Goal: Check status: Check status

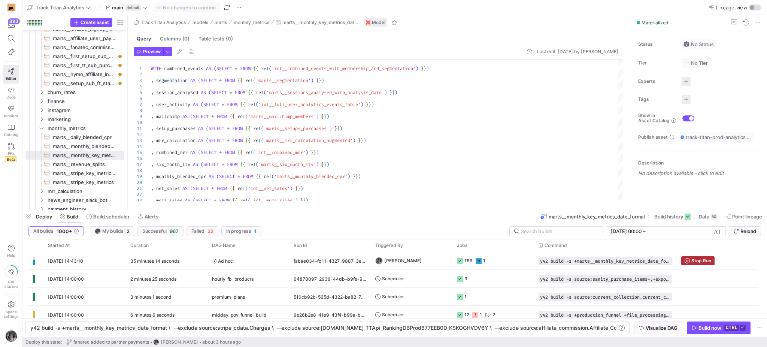
scroll to position [0, 431]
click at [268, 257] on span "Ad hoc" at bounding box center [248, 261] width 73 height 18
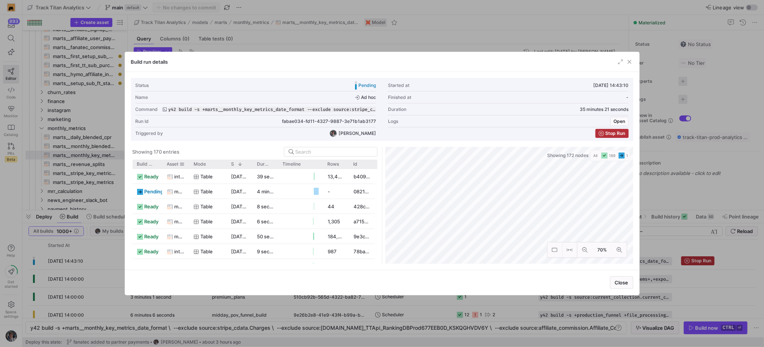
click at [188, 164] on div at bounding box center [189, 164] width 3 height 9
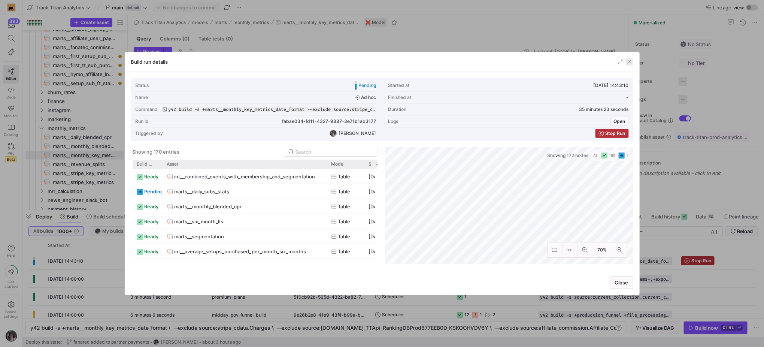
click at [627, 59] on span "button" at bounding box center [629, 61] width 7 height 7
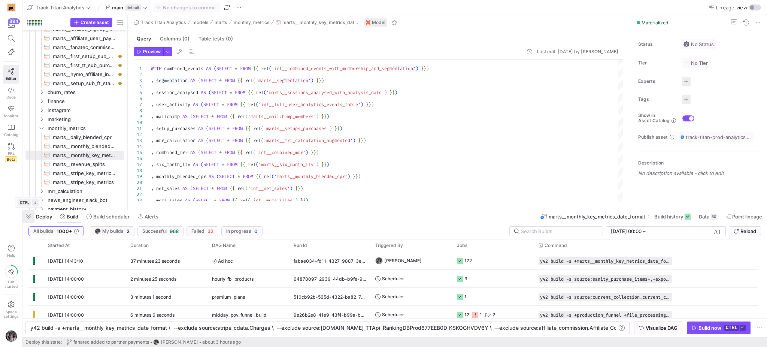
click at [29, 219] on span "button" at bounding box center [28, 216] width 12 height 13
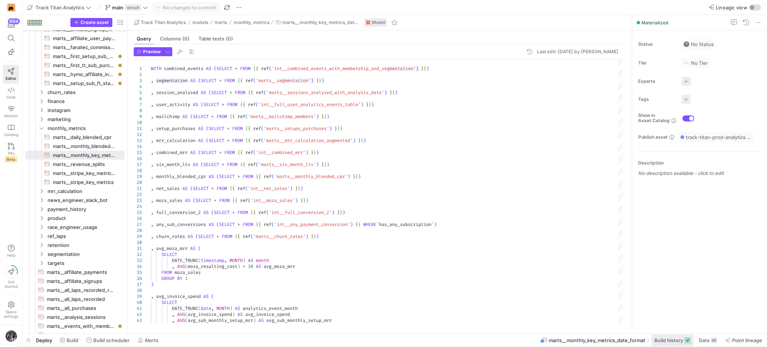
click at [672, 338] on span "Build history" at bounding box center [669, 340] width 29 height 6
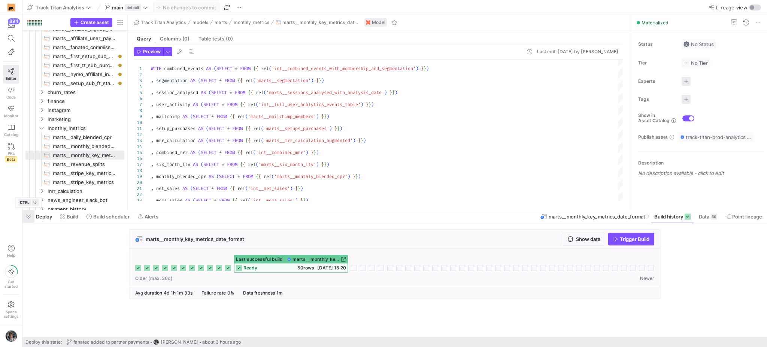
click at [31, 220] on span "button" at bounding box center [28, 216] width 12 height 13
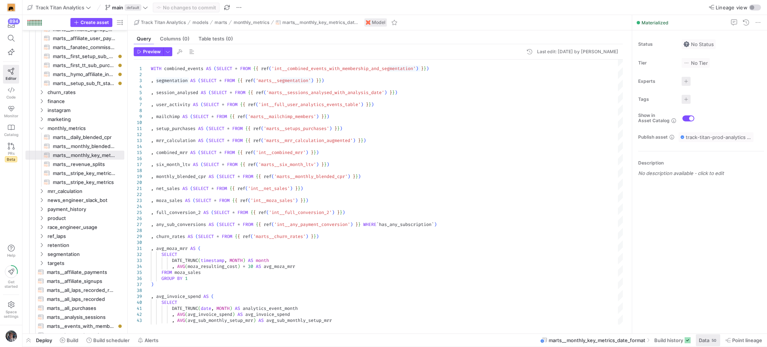
click at [703, 343] on span "Data" at bounding box center [704, 340] width 10 height 6
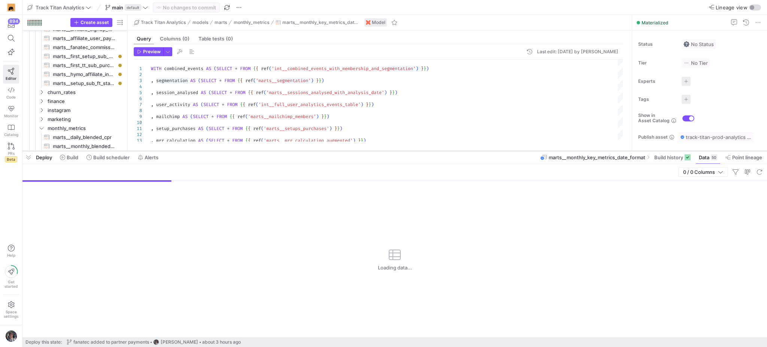
drag, startPoint x: 561, startPoint y: 211, endPoint x: 562, endPoint y: 153, distance: 58.8
click at [562, 153] on div at bounding box center [394, 151] width 745 height 3
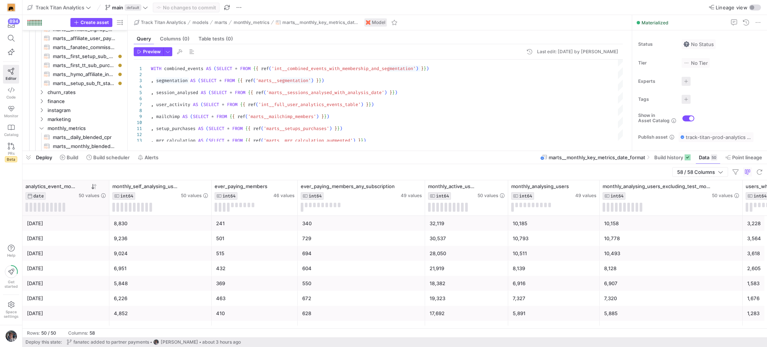
click at [145, 235] on div "9,236" at bounding box center [160, 238] width 93 height 15
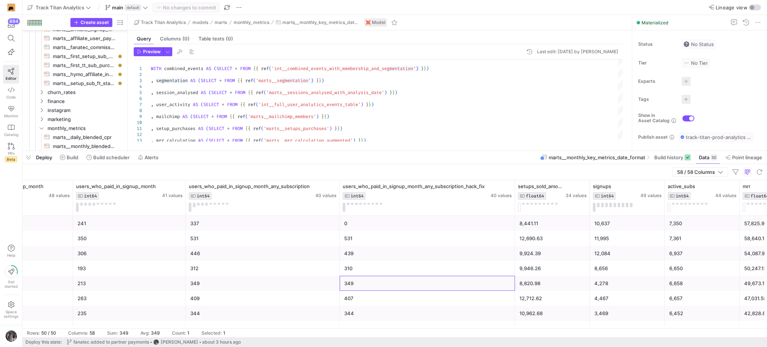
click at [412, 286] on div "349" at bounding box center [427, 283] width 166 height 15
click at [250, 221] on div "337" at bounding box center [262, 223] width 145 height 15
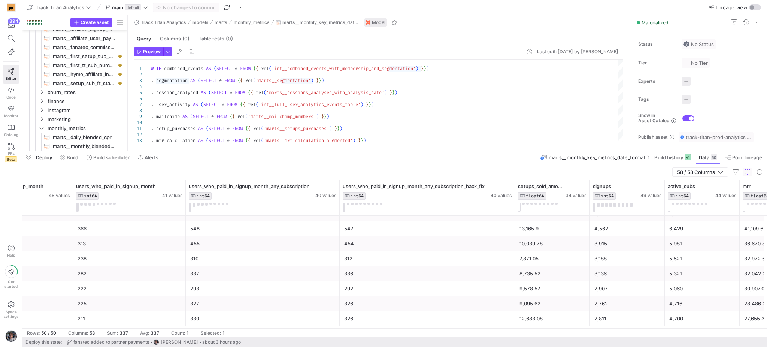
scroll to position [100, 0]
click at [221, 227] on div "548" at bounding box center [262, 228] width 145 height 15
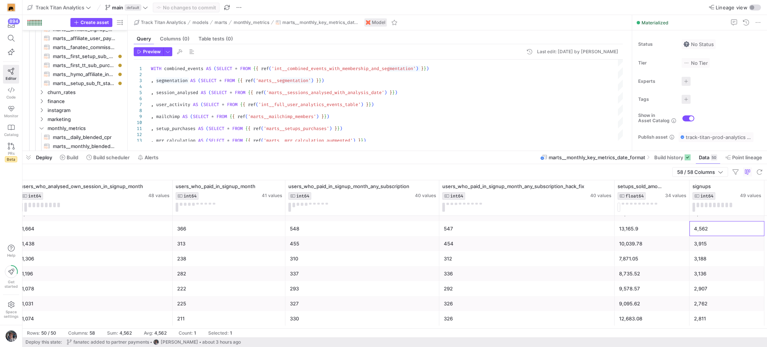
scroll to position [0, 801]
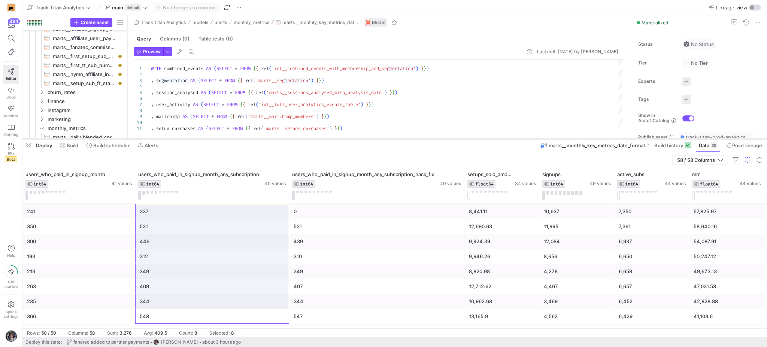
drag, startPoint x: 270, startPoint y: 153, endPoint x: 270, endPoint y: 141, distance: 12.0
click at [270, 141] on div at bounding box center [394, 139] width 745 height 3
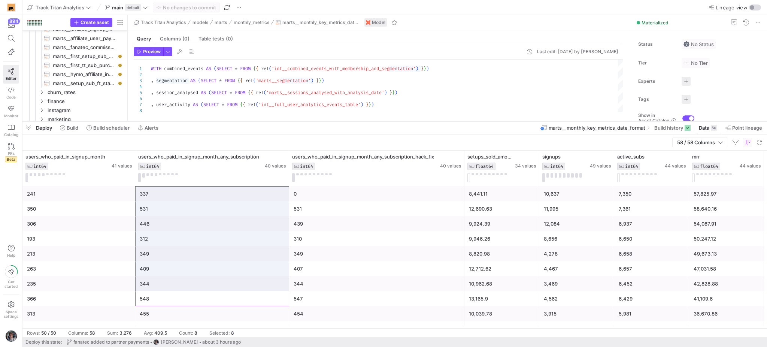
drag, startPoint x: 263, startPoint y: 140, endPoint x: 266, endPoint y: 122, distance: 18.2
click at [266, 122] on div at bounding box center [394, 121] width 745 height 3
click at [198, 249] on div "349" at bounding box center [212, 254] width 145 height 15
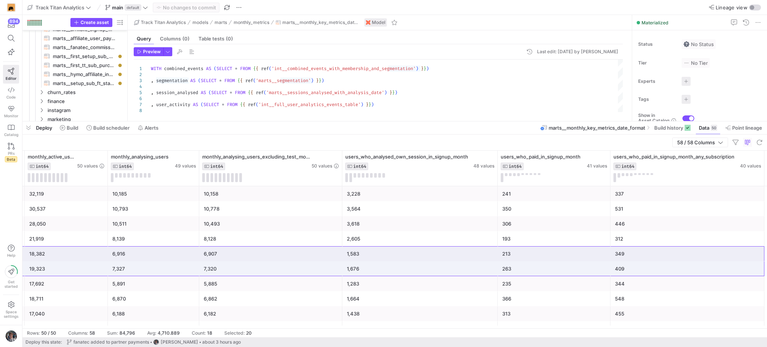
scroll to position [0, 576]
